Goal: Task Accomplishment & Management: Manage account settings

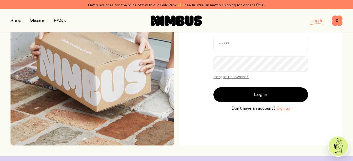
scroll to position [58, 0]
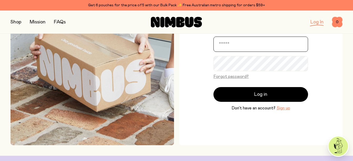
click at [223, 44] on input "email" at bounding box center [260, 43] width 95 height 15
type input "**********"
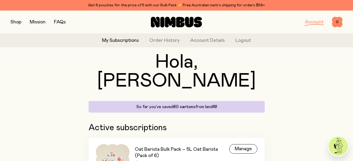
scroll to position [47, 0]
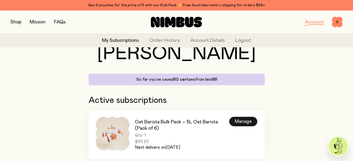
click at [242, 117] on div "Manage" at bounding box center [243, 121] width 28 height 9
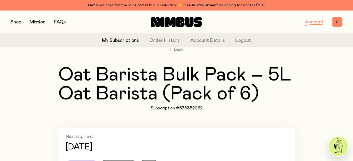
scroll to position [53, 0]
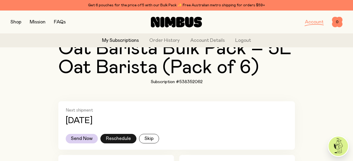
click at [120, 141] on button "Reschedule" at bounding box center [118, 138] width 36 height 9
select select "*"
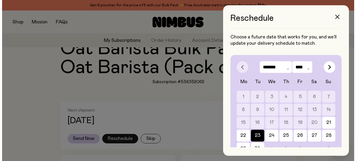
scroll to position [0, 0]
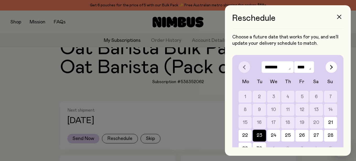
click at [330, 68] on icon "button" at bounding box center [331, 67] width 3 height 5
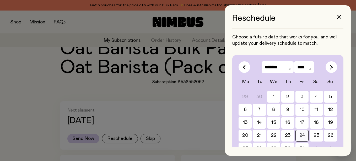
click at [303, 131] on button "24" at bounding box center [302, 135] width 13 height 12
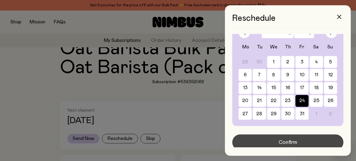
scroll to position [35, 0]
click at [298, 136] on button "Confirm" at bounding box center [288, 142] width 111 height 16
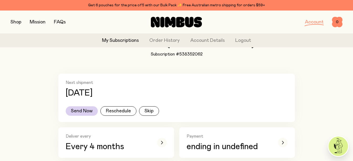
scroll to position [79, 0]
